Goal: Find specific page/section: Find specific page/section

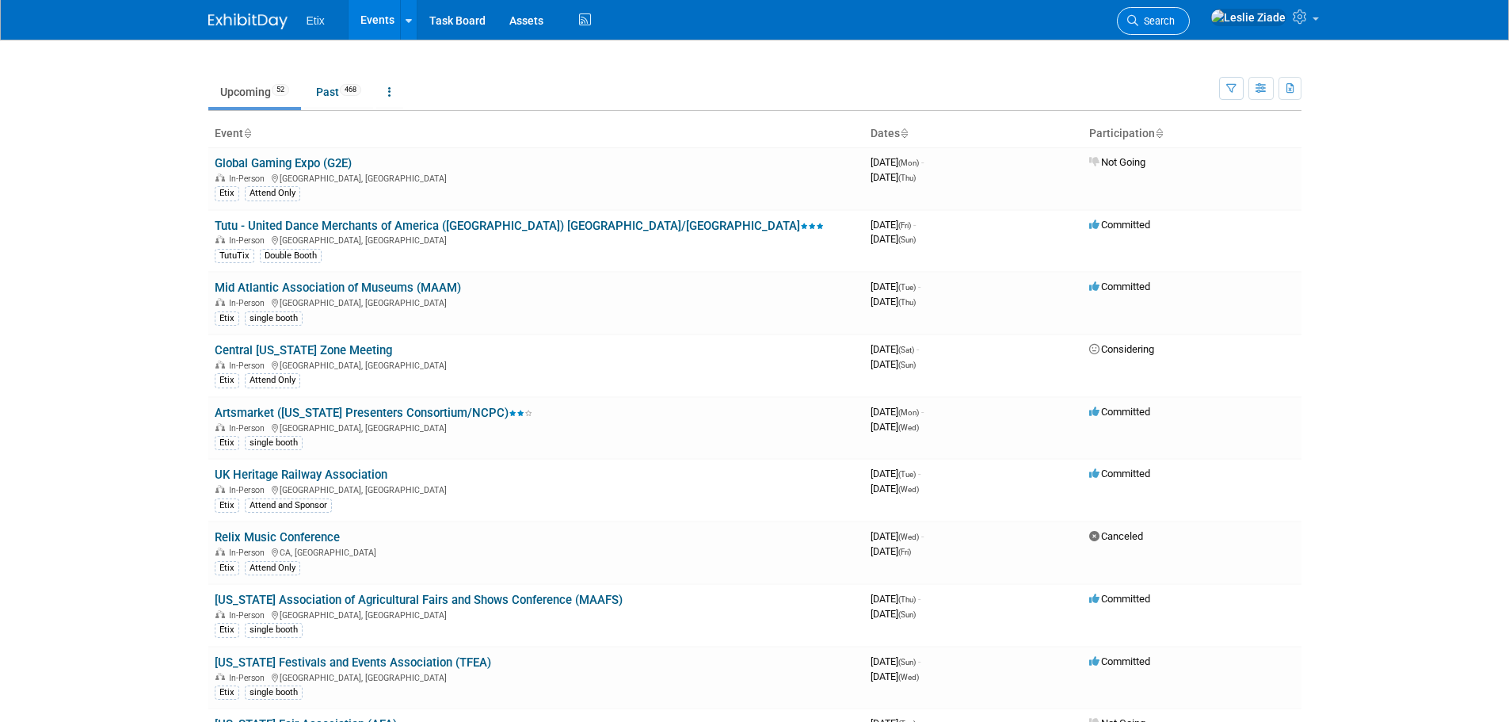
click at [1175, 23] on span "Search" at bounding box center [1157, 21] width 36 height 12
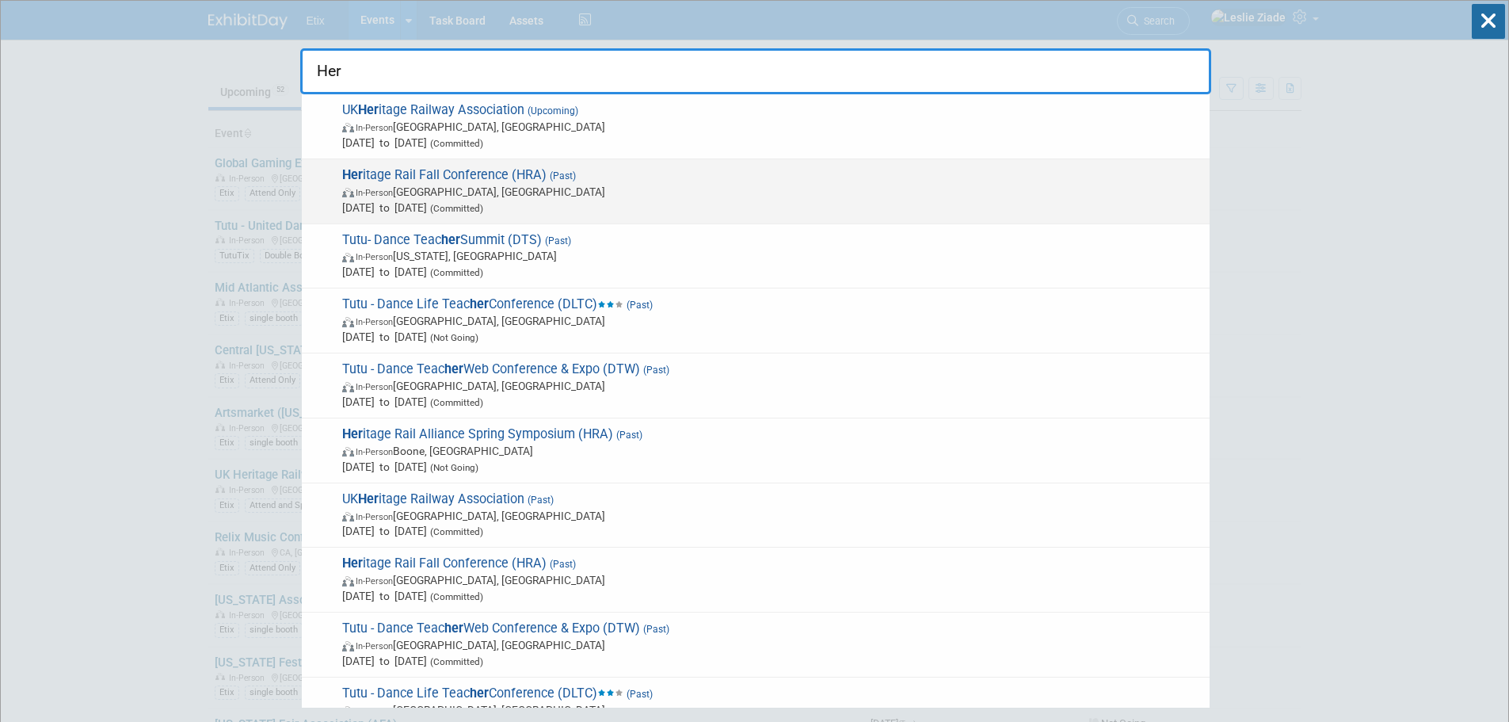
type input "Her"
click at [456, 174] on span "Her itage Rail Fall Conference (HRA) (Past) In-Person Durango, CO Sep 4, 2025 t…" at bounding box center [770, 191] width 864 height 48
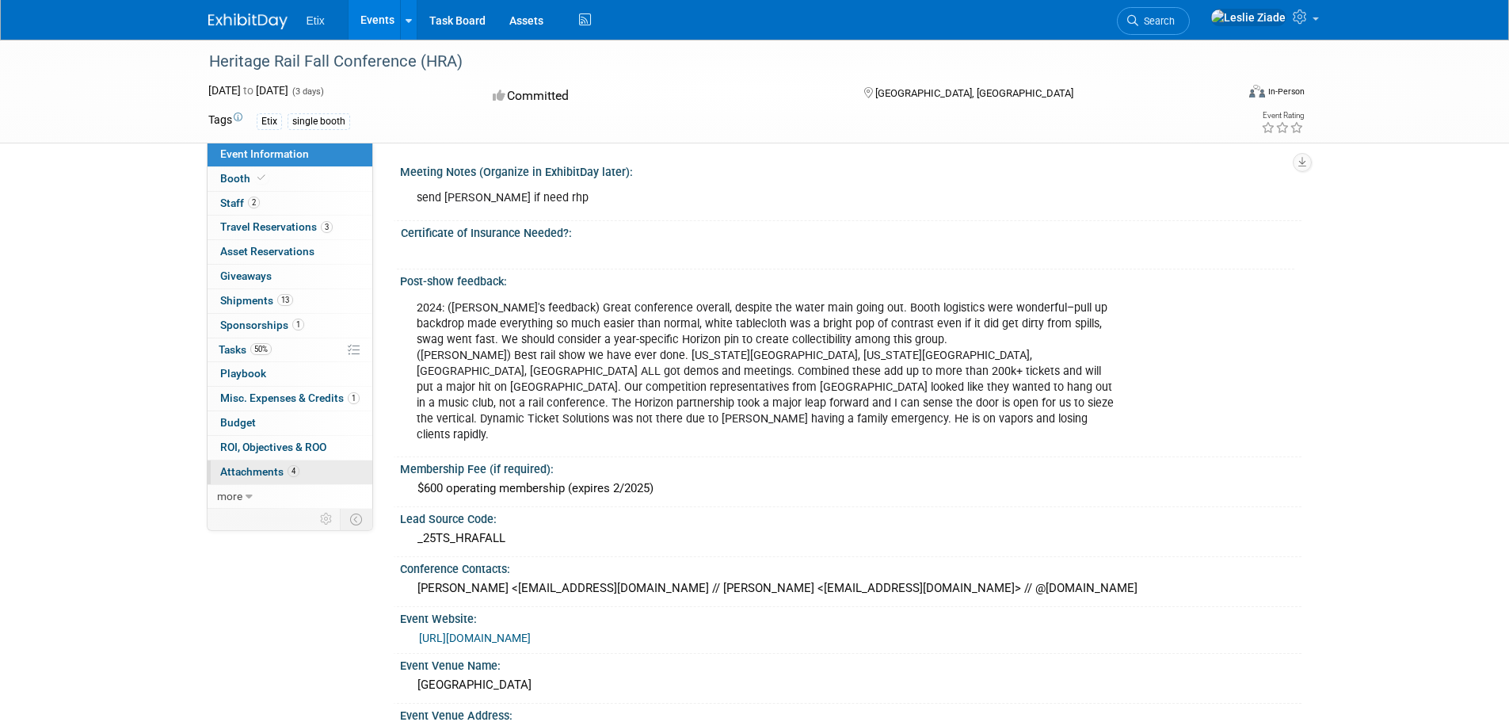
click at [266, 468] on span "Attachments 4" at bounding box center [259, 471] width 79 height 13
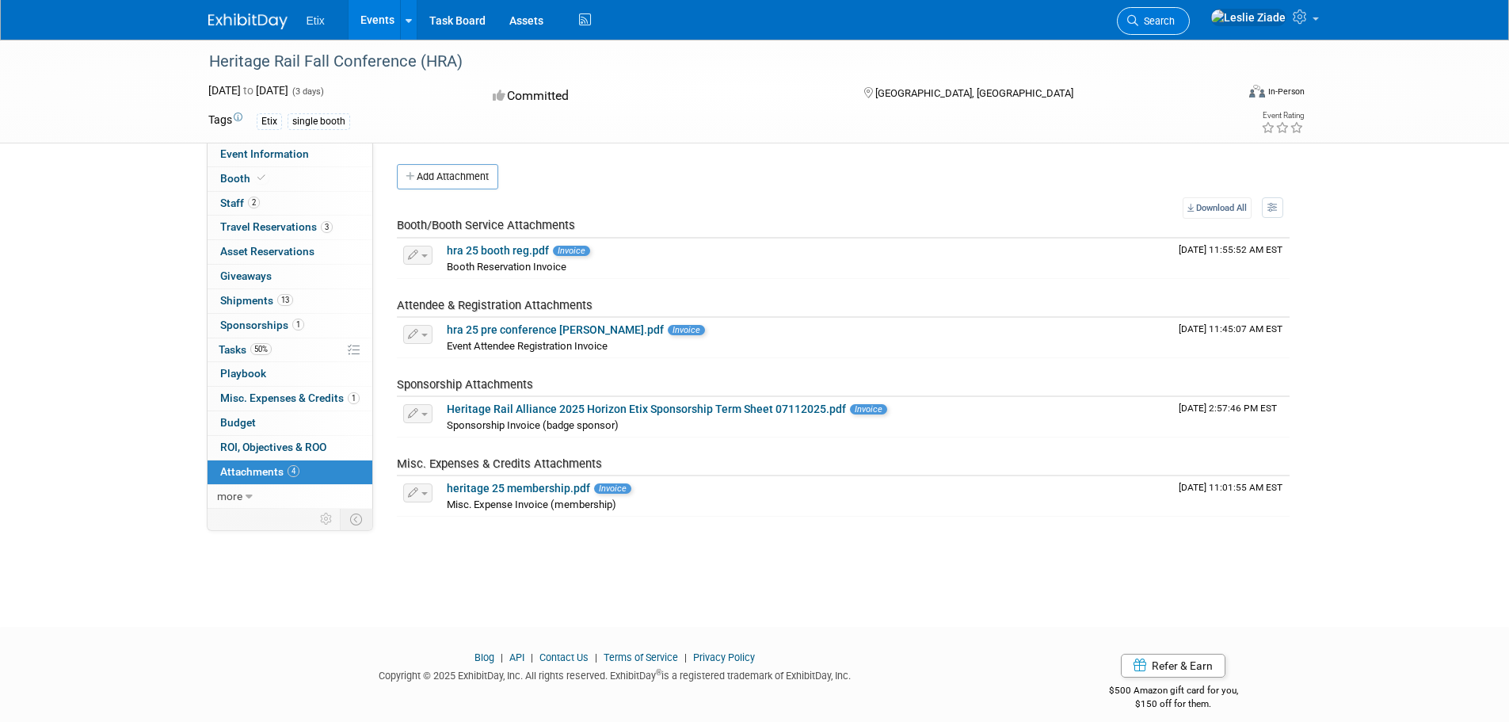
click at [1190, 10] on link "Search" at bounding box center [1153, 21] width 73 height 28
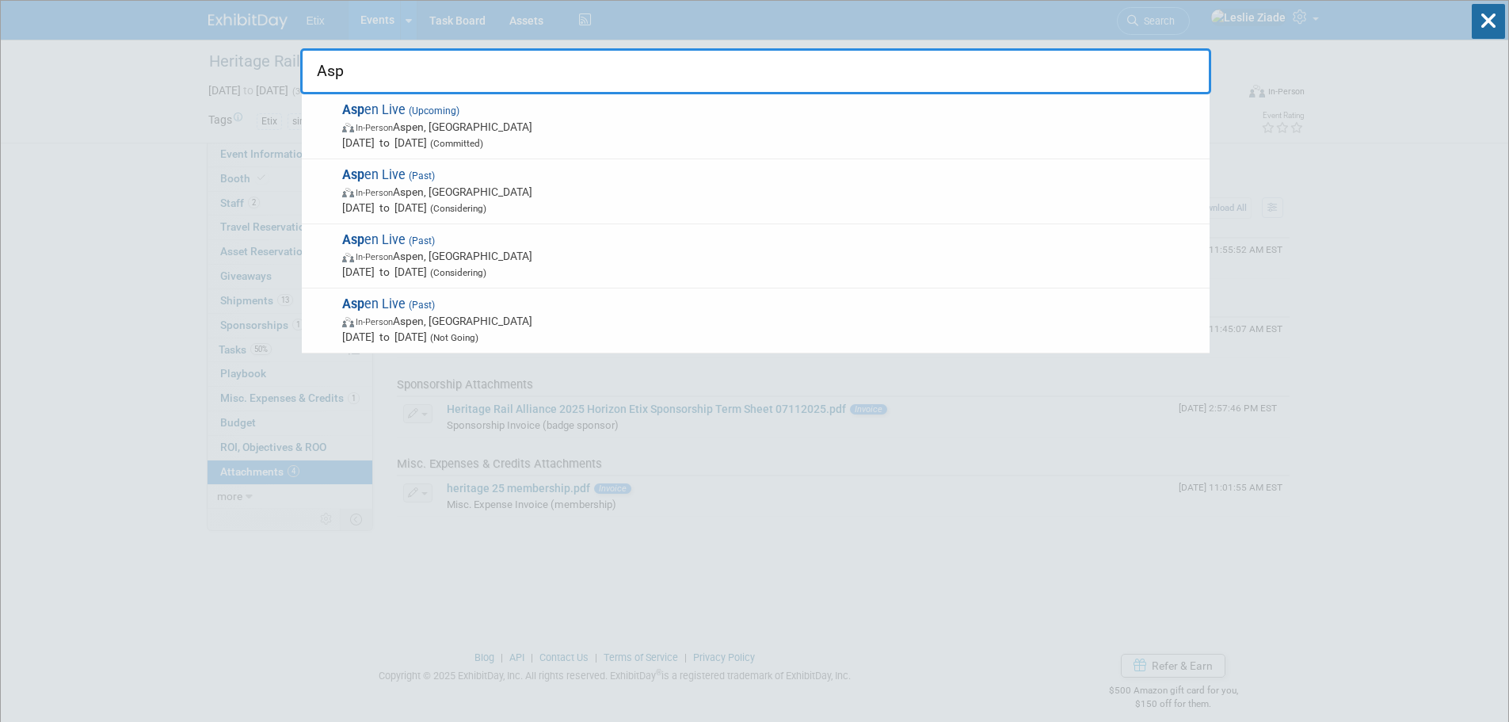
type input "Asp"
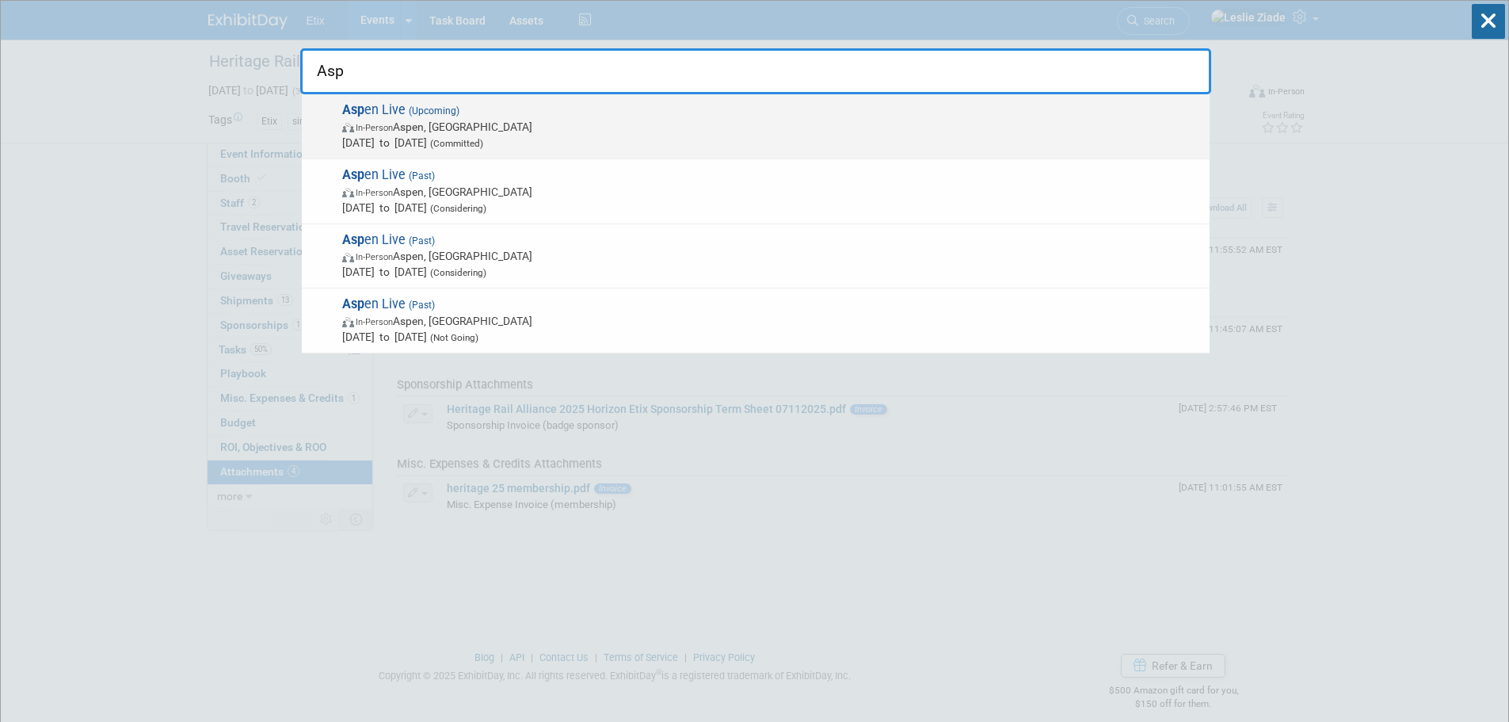
click at [403, 109] on span "Asp en Live (Upcoming) In-Person Aspen, CO [DATE] to [DATE] (Committed)" at bounding box center [770, 126] width 864 height 48
